Goal: Task Accomplishment & Management: Manage account settings

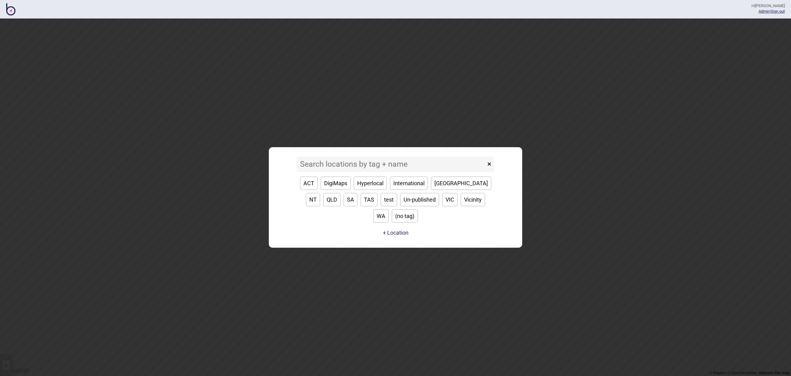
click at [356, 171] on input at bounding box center [391, 163] width 189 height 15
type input "o"
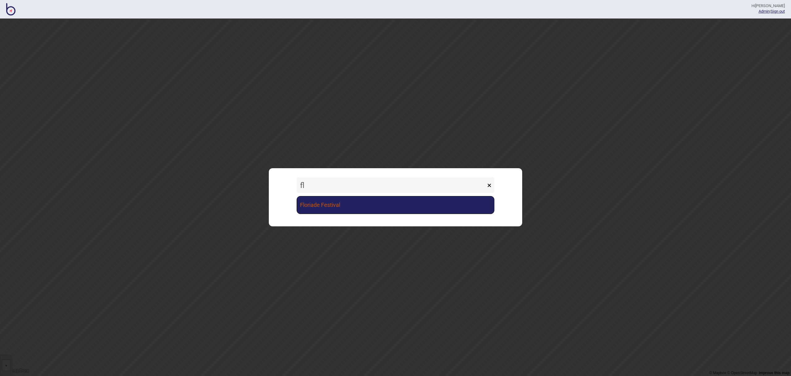
type input "fl"
click at [354, 202] on link "Floriade Festival" at bounding box center [396, 205] width 198 height 18
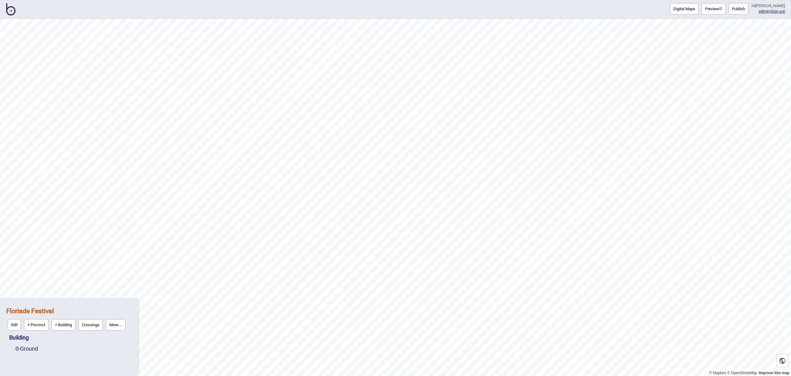
click at [724, 6] on button "Preview" at bounding box center [714, 8] width 24 height 11
click at [122, 325] on button "More ..." at bounding box center [115, 324] width 19 height 11
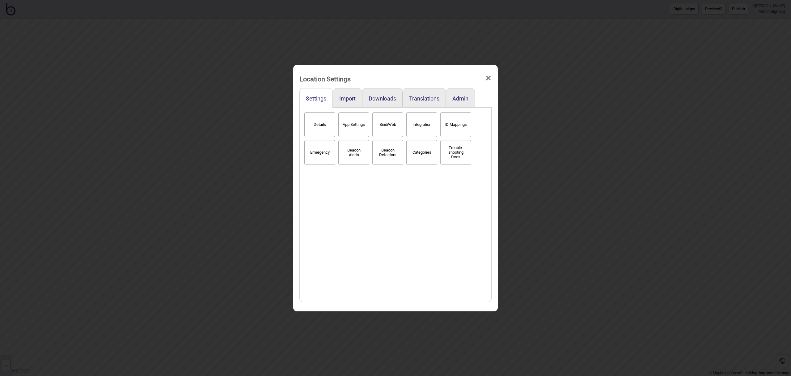
click at [411, 147] on button "Categories" at bounding box center [421, 152] width 31 height 25
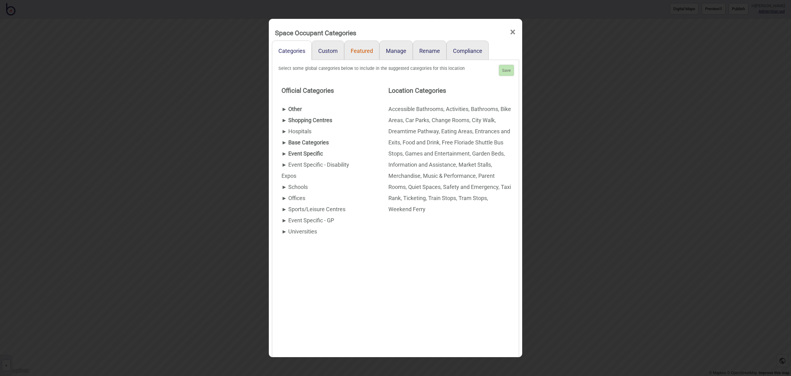
click at [366, 54] on link "Featured" at bounding box center [361, 49] width 35 height 19
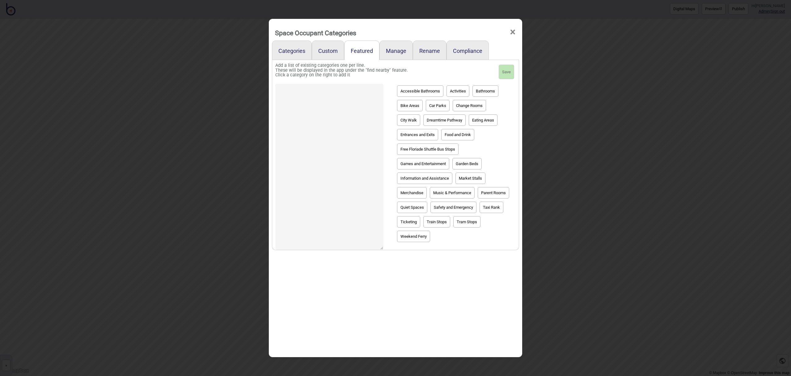
click at [439, 106] on button "Car Parks" at bounding box center [438, 105] width 24 height 11
click at [466, 92] on button "Activities" at bounding box center [458, 90] width 23 height 11
click at [412, 134] on button "Entrances and Exits" at bounding box center [417, 134] width 41 height 11
click at [461, 132] on button "Food and Drink" at bounding box center [457, 134] width 33 height 11
click at [487, 94] on button "Bathrooms" at bounding box center [486, 90] width 26 height 11
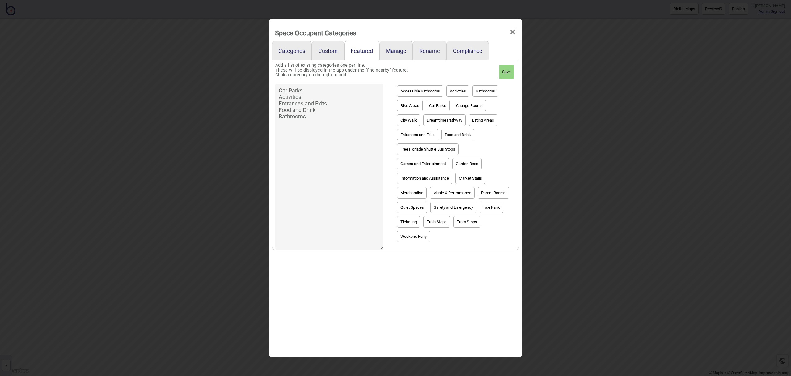
click at [423, 89] on button "Accessible Bathrooms" at bounding box center [420, 90] width 46 height 11
click at [467, 175] on button "Market Stalls" at bounding box center [471, 177] width 30 height 11
click at [464, 164] on button "Garden Beds" at bounding box center [467, 163] width 29 height 11
click at [446, 175] on button "Information and Assistance" at bounding box center [424, 177] width 55 height 11
click at [435, 150] on button "Free Floriade Shuttle Bus Stops" at bounding box center [428, 148] width 62 height 11
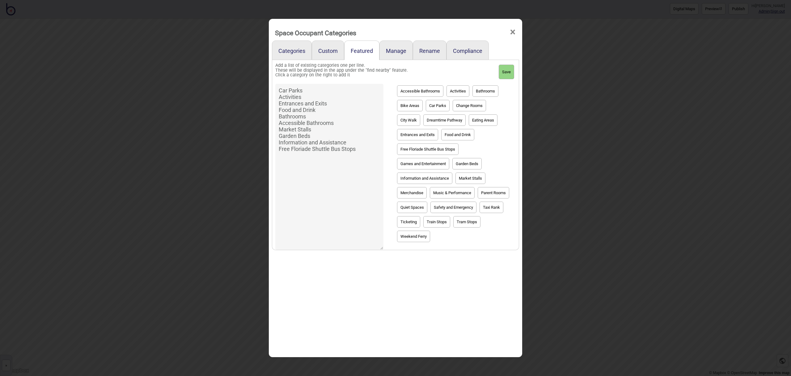
click at [434, 120] on button "Dreamtime Pathway" at bounding box center [444, 119] width 42 height 11
click at [406, 117] on button "City Walk" at bounding box center [408, 119] width 23 height 11
click at [456, 194] on button "Music & Performance" at bounding box center [452, 192] width 45 height 11
click at [405, 234] on button "Weekend Ferry" at bounding box center [413, 236] width 33 height 11
click at [495, 207] on button "Taxi Rank" at bounding box center [492, 207] width 24 height 11
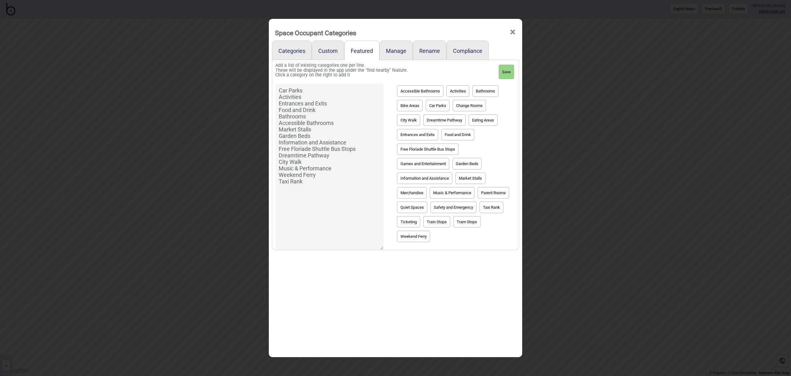
click at [440, 218] on button "Train Stops" at bounding box center [436, 221] width 27 height 11
click at [451, 205] on button "Safety and Emergency" at bounding box center [454, 207] width 46 height 11
click at [413, 108] on button "Bike Areas" at bounding box center [410, 105] width 26 height 11
type textarea "Car Parks Activities Entrances and Exits Food and Drink Bathrooms Accessible Ba…"
click at [509, 74] on button "Save" at bounding box center [506, 72] width 15 height 15
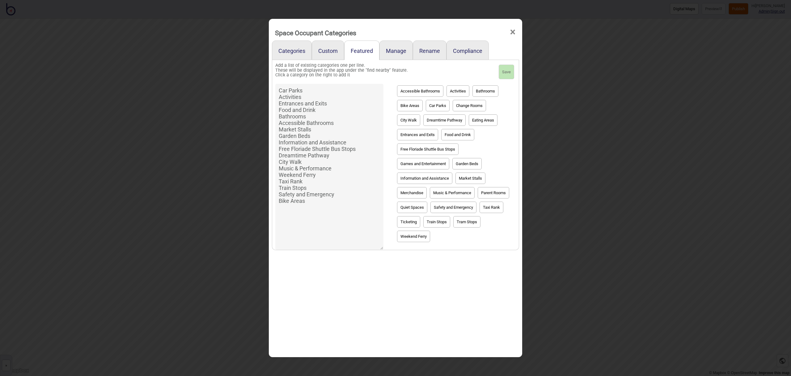
click at [514, 30] on span "×" at bounding box center [513, 32] width 6 height 20
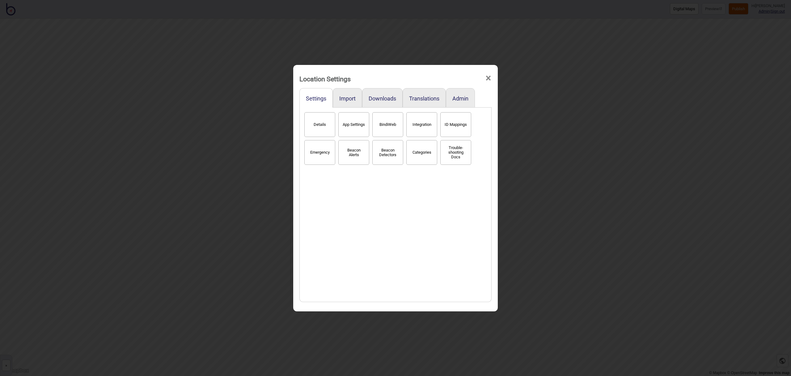
click at [485, 76] on span "×" at bounding box center [488, 78] width 6 height 20
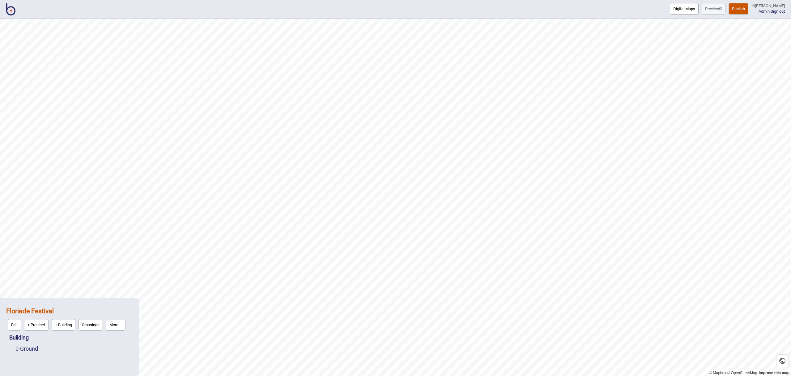
click at [740, 8] on button "Publish" at bounding box center [739, 8] width 20 height 11
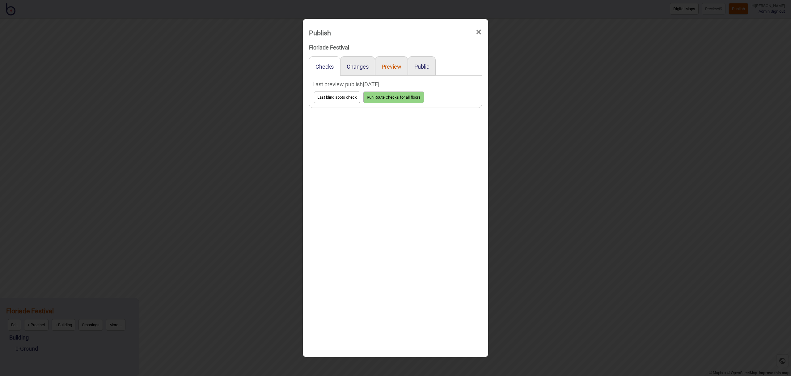
click at [382, 65] on button "Preview" at bounding box center [392, 66] width 20 height 6
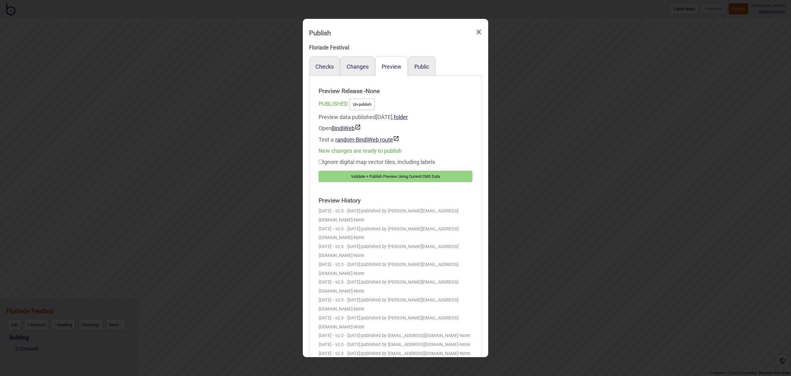
click at [411, 175] on button "Validate + Publish Preview Using Current CMS Data" at bounding box center [396, 176] width 154 height 11
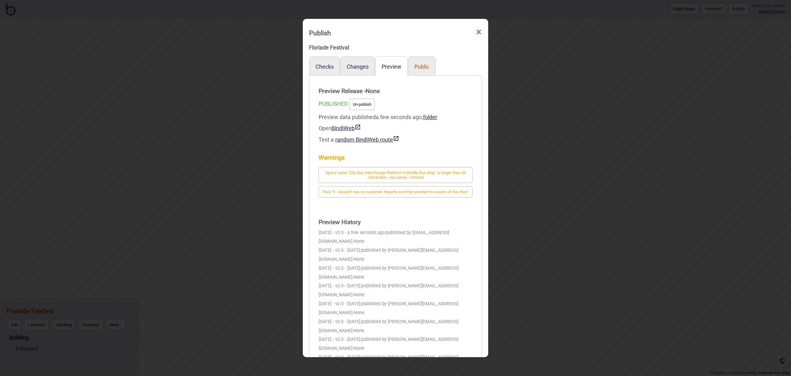
click at [422, 66] on button "Public" at bounding box center [422, 66] width 15 height 6
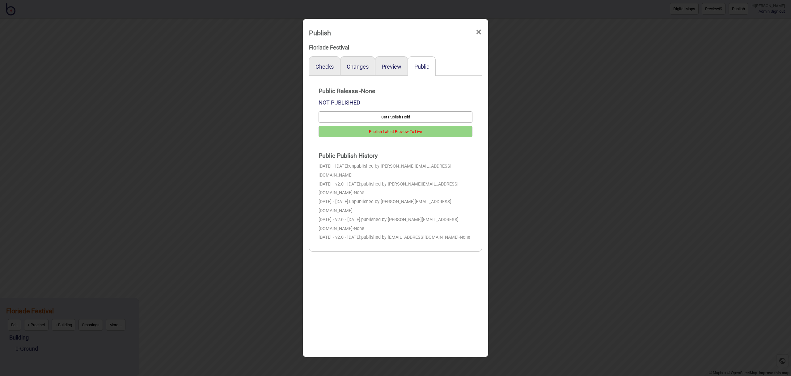
click at [428, 130] on button "Publish Latest Preview To Live" at bounding box center [396, 131] width 154 height 11
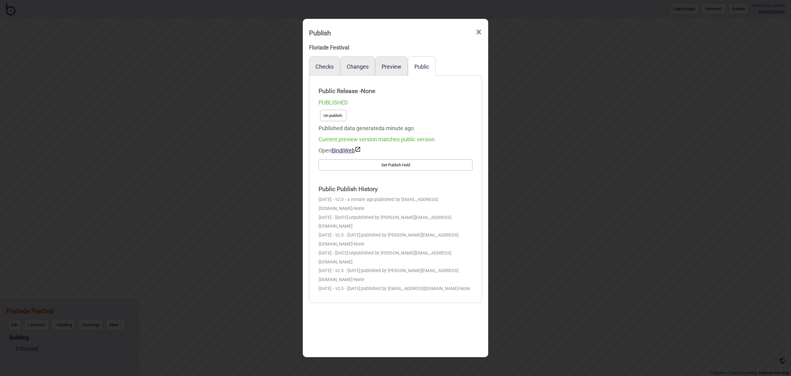
click at [343, 116] on button "Un-publish." at bounding box center [333, 115] width 26 height 11
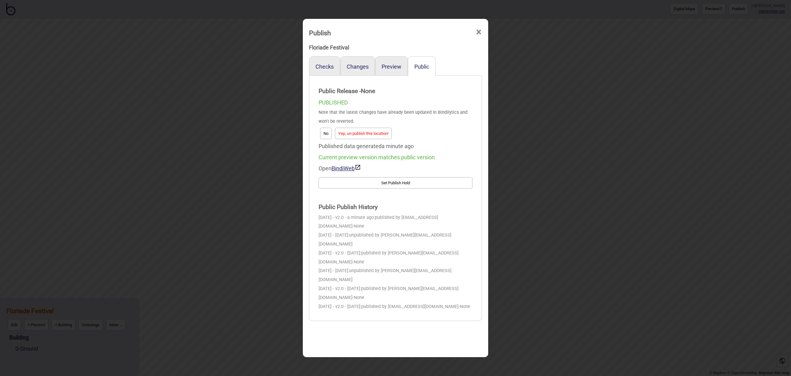
click at [374, 136] on button "Yep, un-publish this location!" at bounding box center [363, 133] width 57 height 11
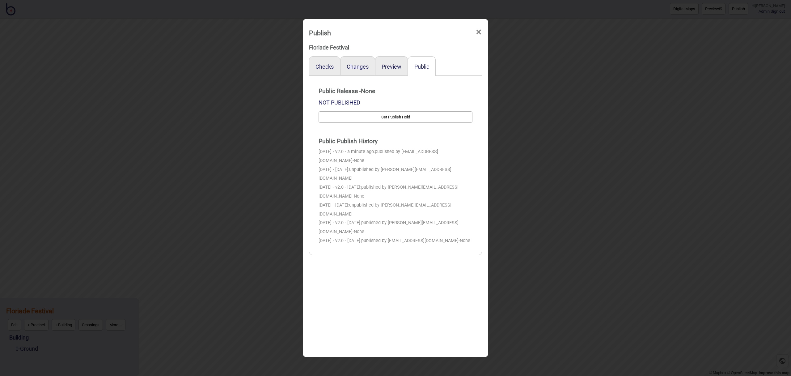
click at [479, 32] on span "×" at bounding box center [479, 32] width 6 height 20
